Goal: Check status: Check status

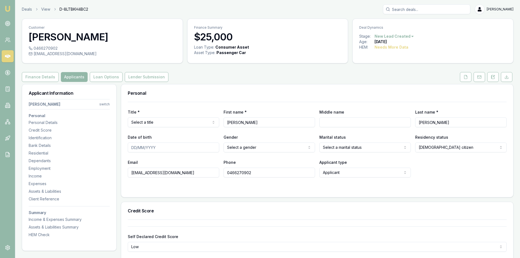
click at [6, 57] on icon at bounding box center [7, 56] width 5 height 3
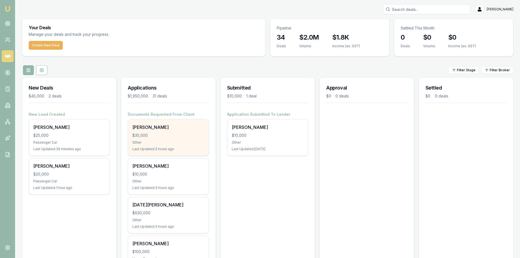
scroll to position [27, 0]
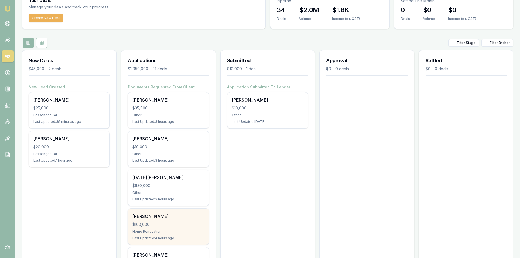
click at [155, 230] on div "Home Renovation" at bounding box center [168, 231] width 72 height 4
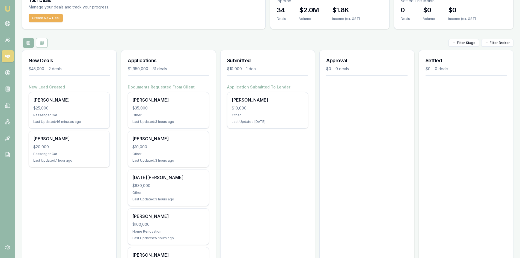
scroll to position [0, 0]
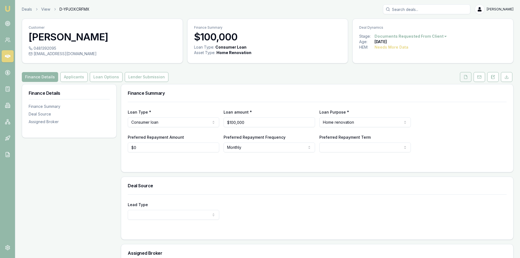
click at [467, 77] on icon at bounding box center [466, 77] width 4 height 4
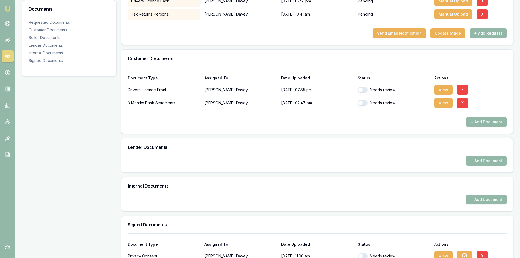
scroll to position [170, 0]
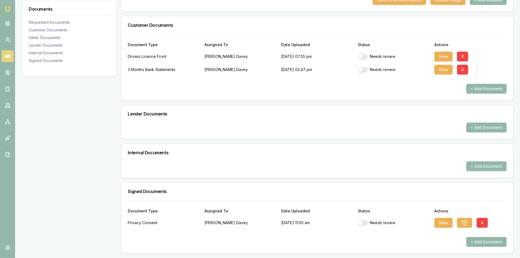
click at [363, 223] on button "button" at bounding box center [363, 222] width 10 height 5
checkbox input "true"
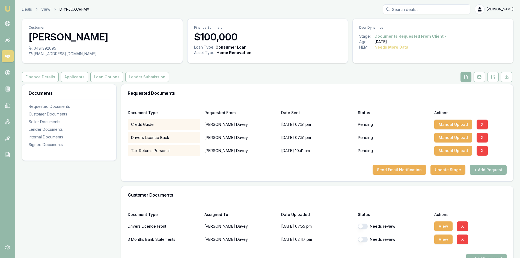
scroll to position [55, 0]
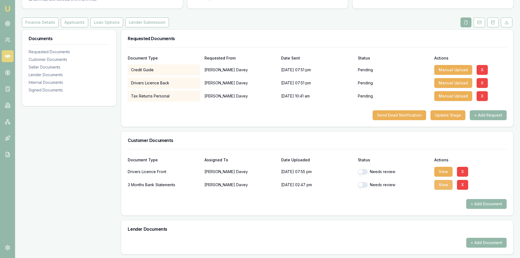
click at [443, 184] on button "View" at bounding box center [443, 185] width 18 height 10
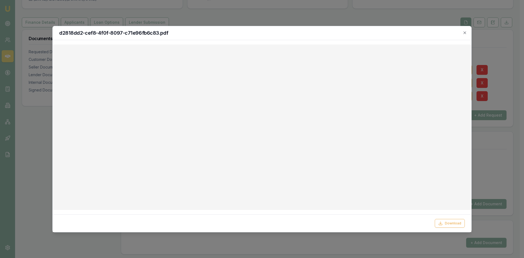
click at [375, 19] on div at bounding box center [262, 129] width 524 height 258
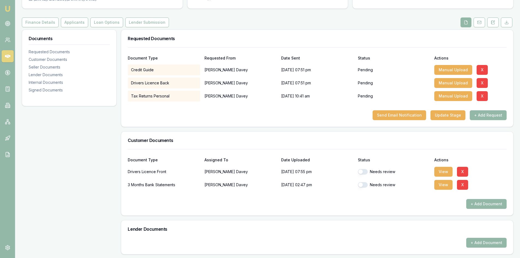
scroll to position [0, 0]
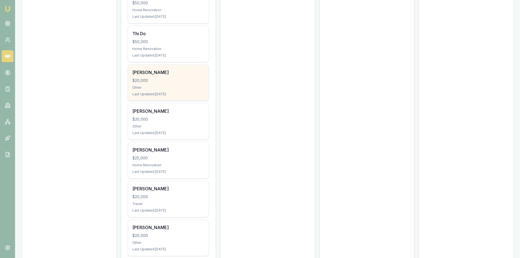
scroll to position [470, 0]
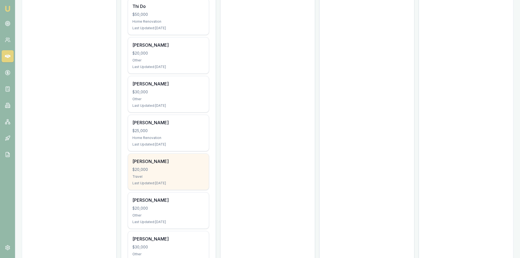
click at [169, 180] on div "Duong nguyen $20,000 Travel Last Updated: 7 days ago" at bounding box center [168, 172] width 81 height 36
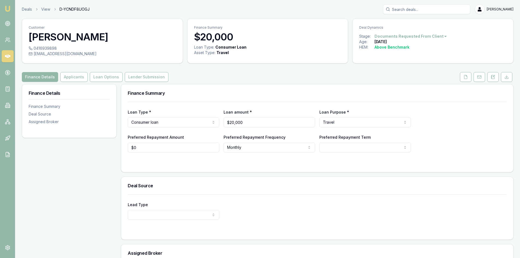
drag, startPoint x: 76, startPoint y: 79, endPoint x: 138, endPoint y: 94, distance: 64.0
click at [76, 79] on button "Applicants" at bounding box center [73, 77] width 27 height 10
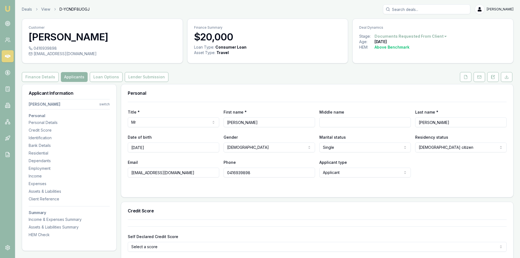
scroll to position [27, 0]
